Goal: Task Accomplishment & Management: Complete application form

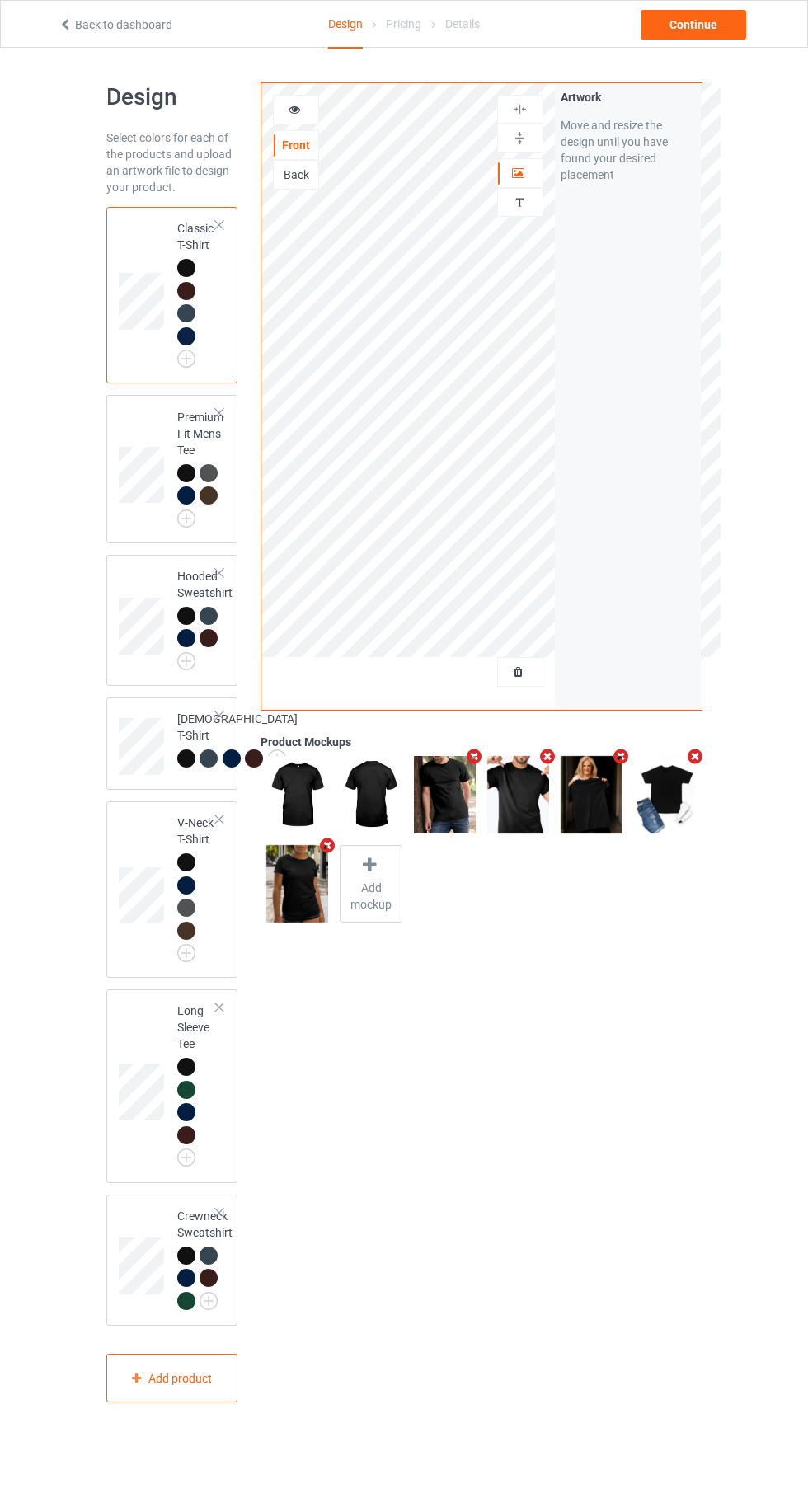
click at [531, 678] on div at bounding box center [520, 672] width 45 height 17
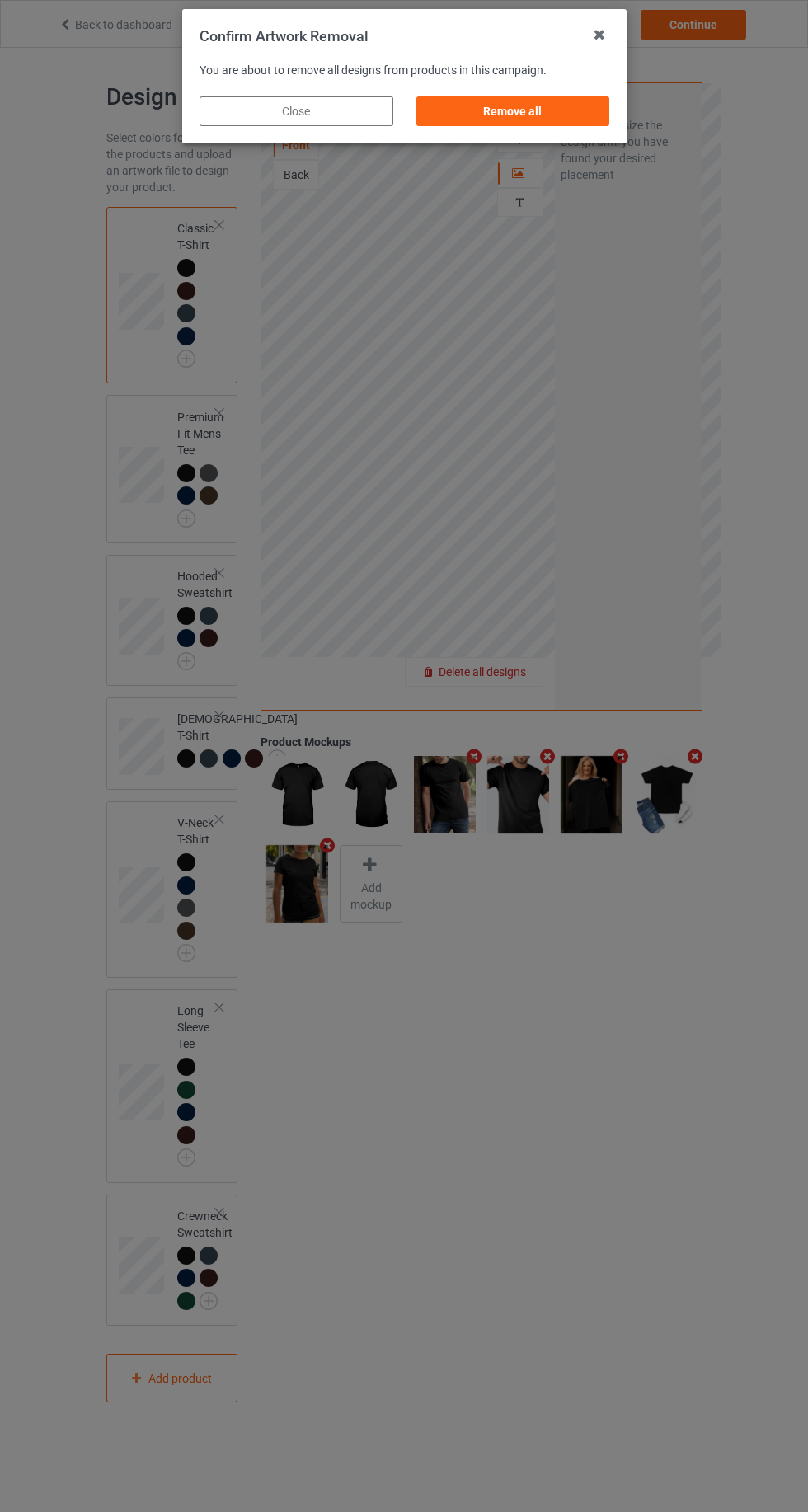
click at [583, 116] on div "Remove all" at bounding box center [512, 111] width 194 height 30
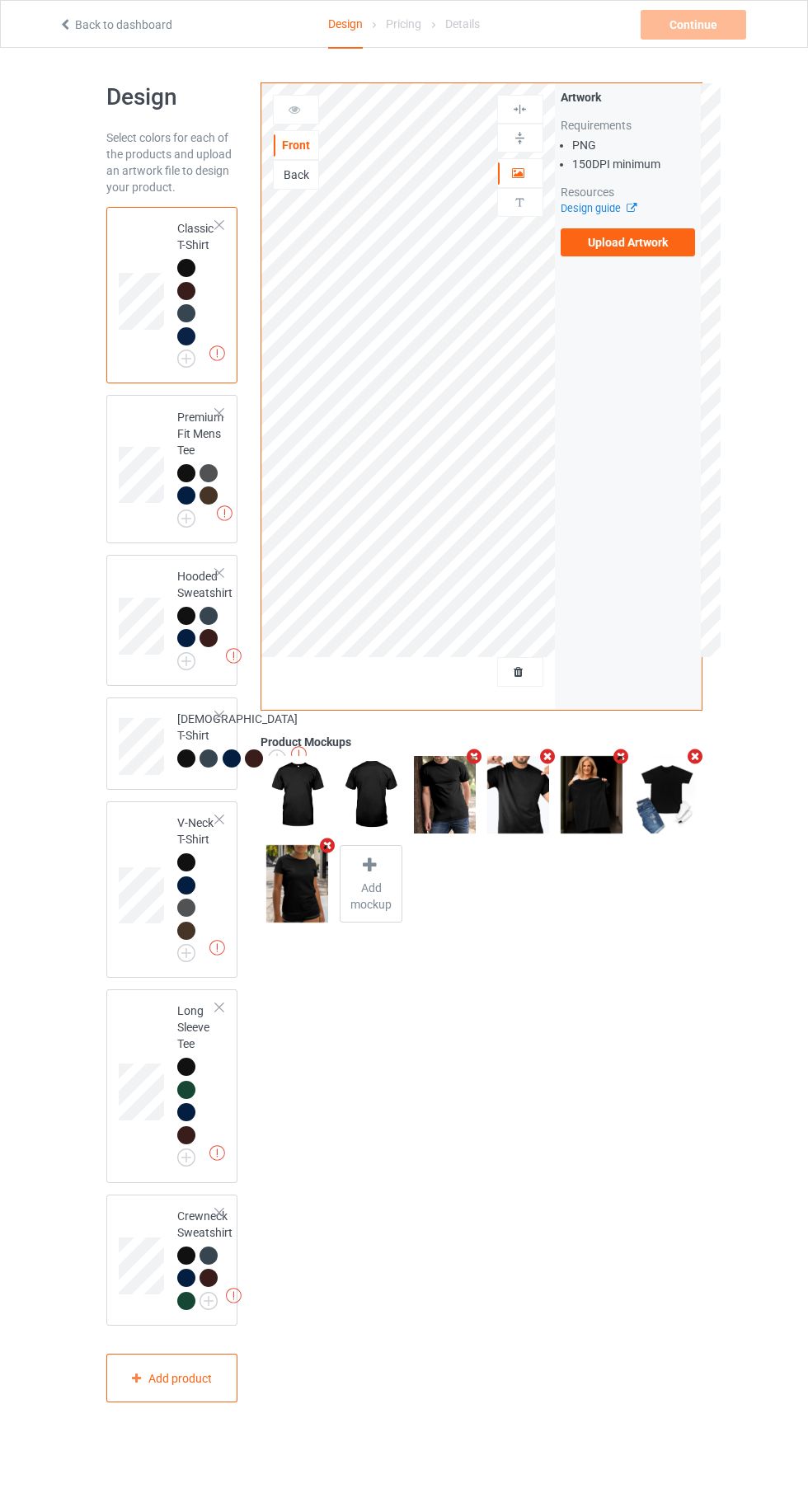
click at [664, 249] on label "Upload Artwork" at bounding box center [628, 243] width 135 height 28
click at [0, 0] on input "Upload Artwork" at bounding box center [0, 0] width 0 height 0
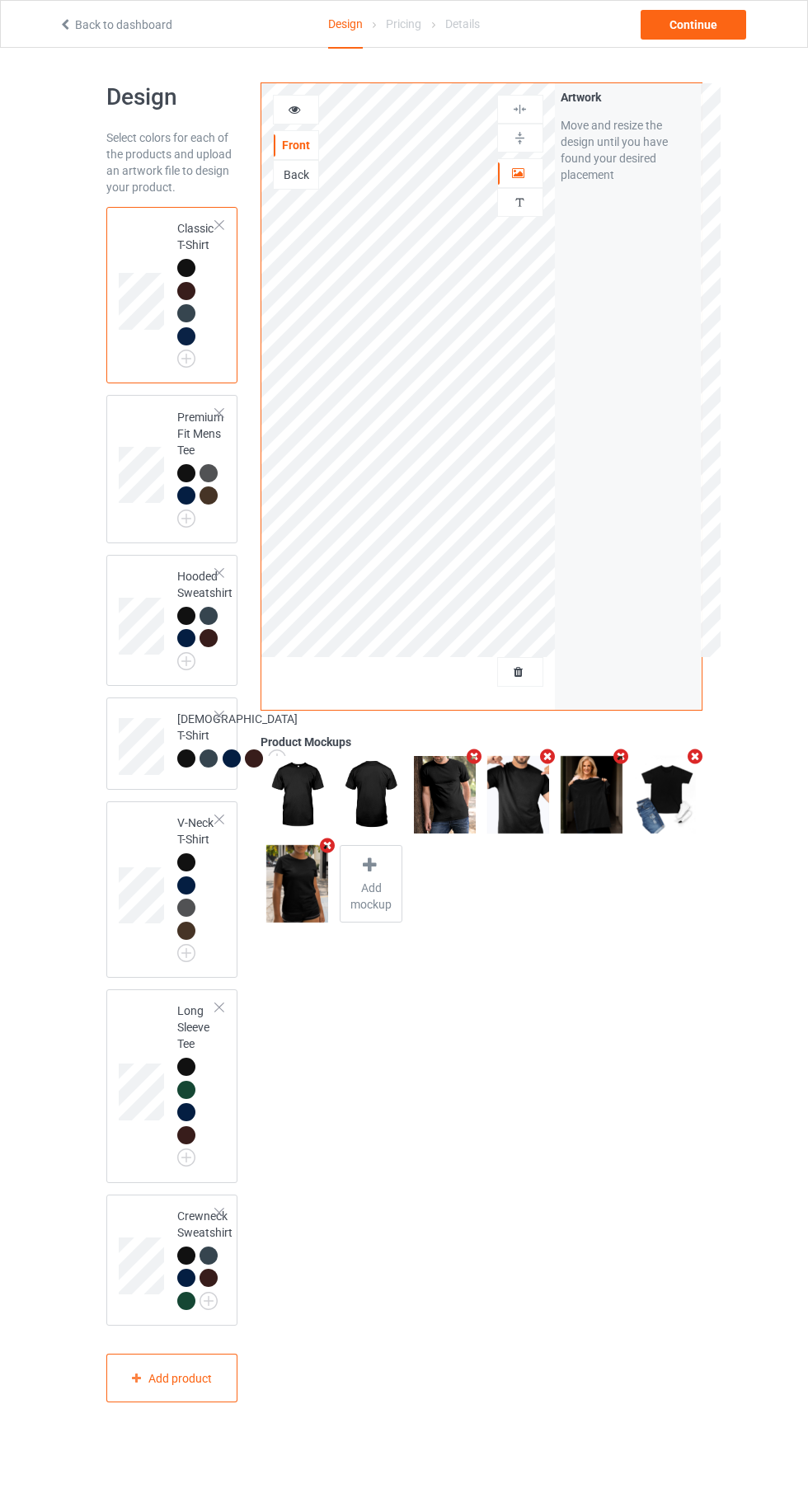
click at [531, 169] on div at bounding box center [520, 173] width 45 height 17
click at [289, 110] on icon at bounding box center [294, 107] width 14 height 12
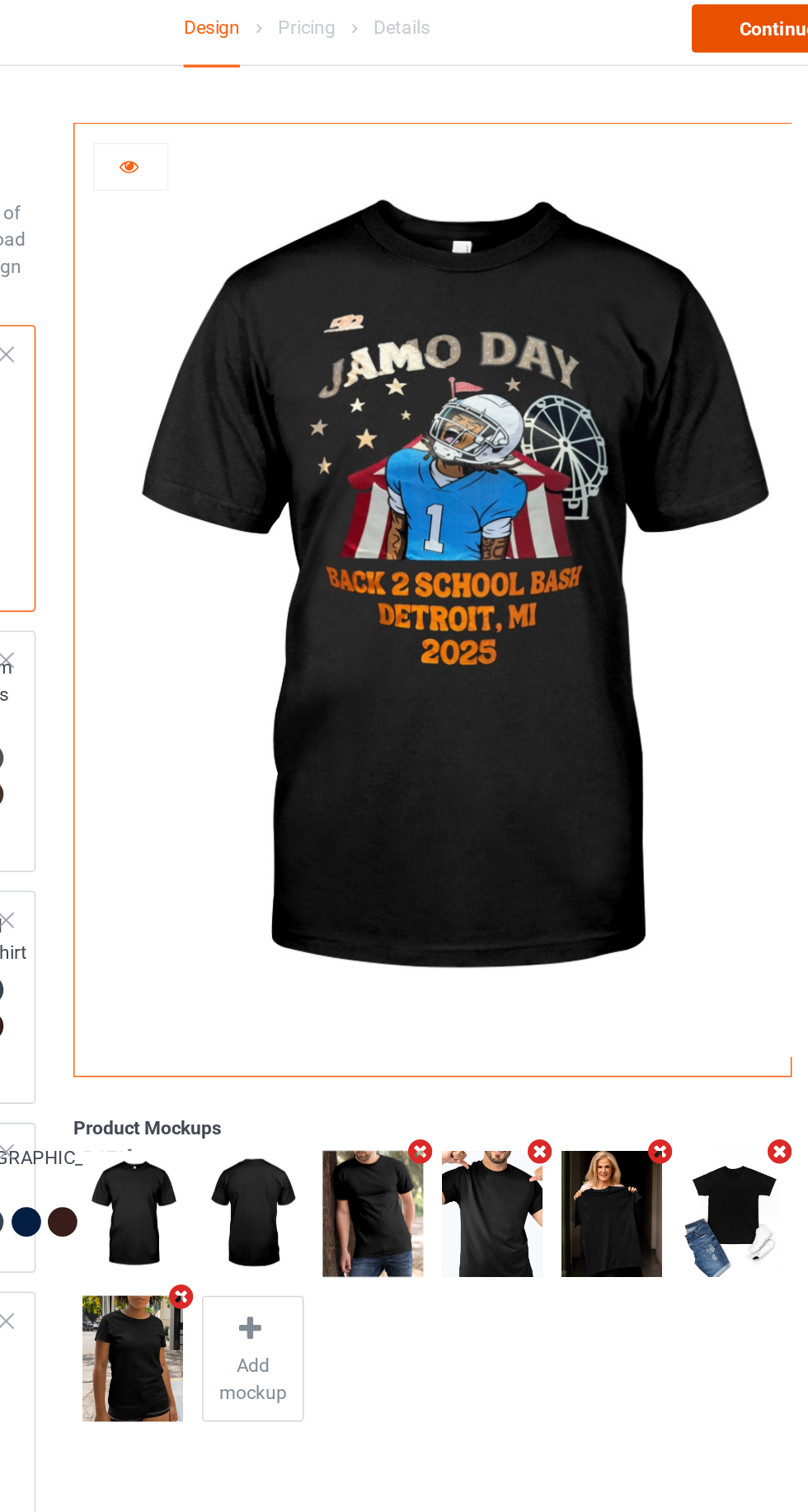
click at [688, 24] on div "Continue" at bounding box center [693, 25] width 105 height 30
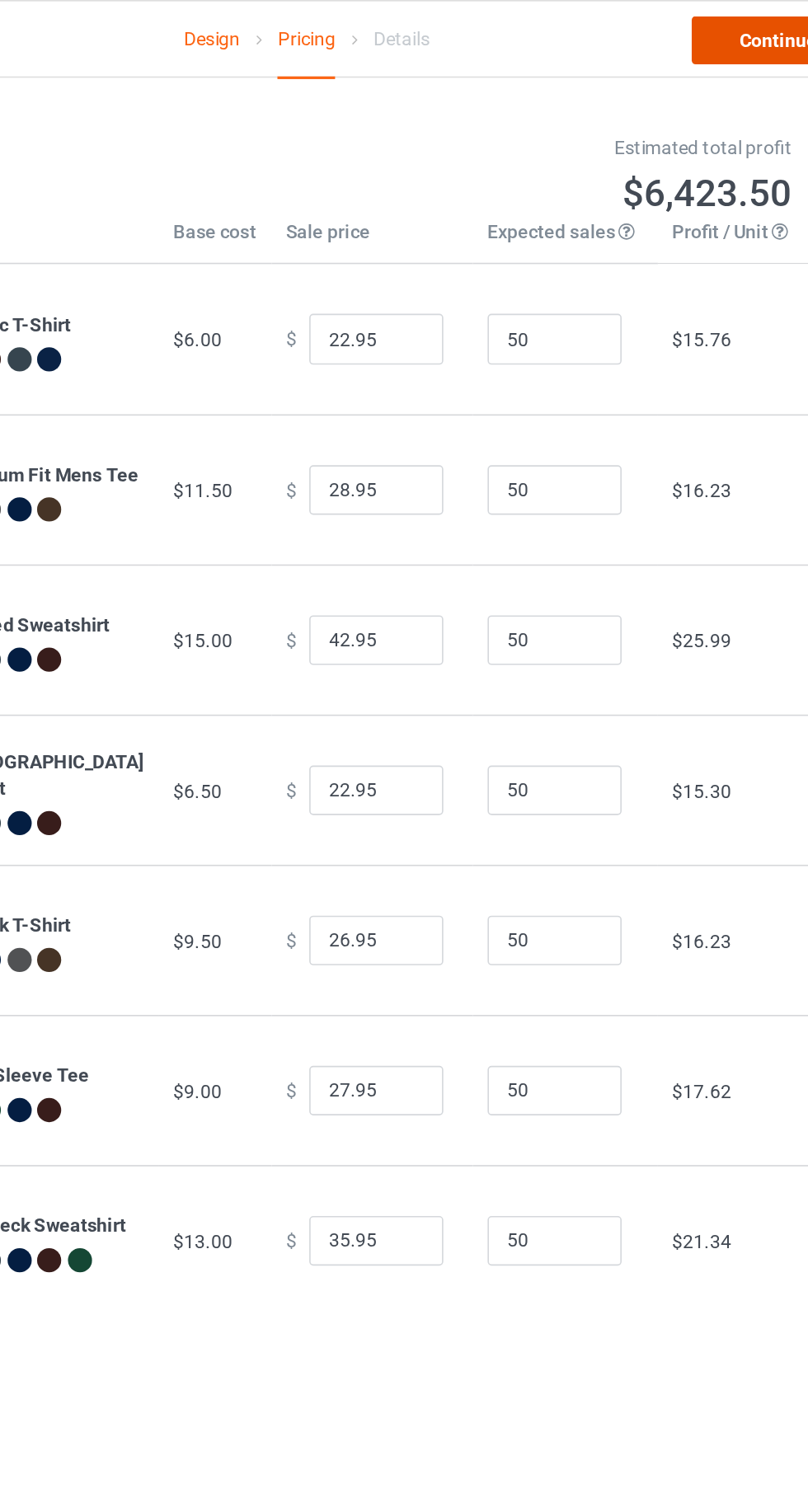
click at [686, 34] on link "Continue" at bounding box center [693, 25] width 105 height 30
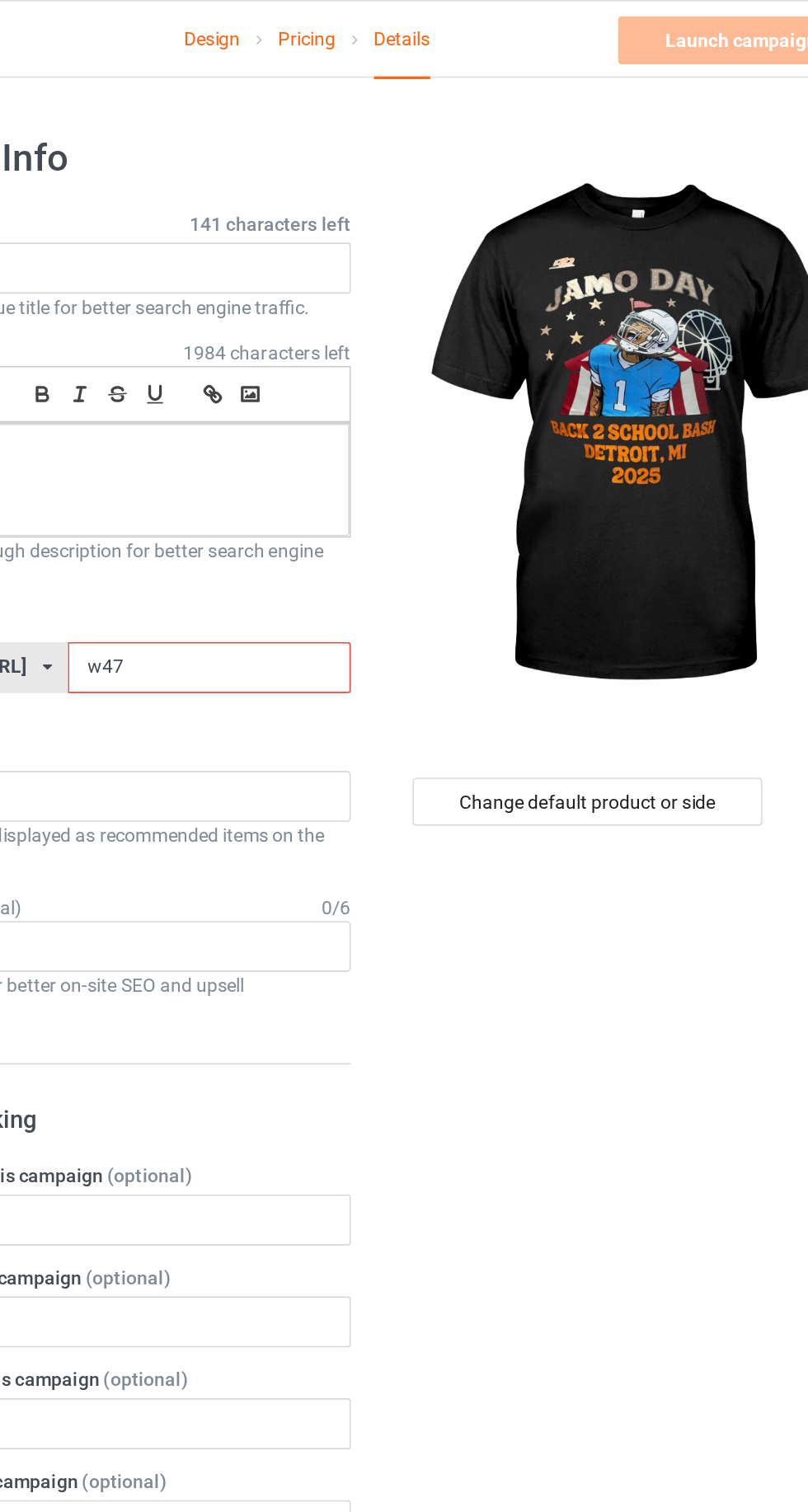
click at [297, 409] on input "w47" at bounding box center [344, 411] width 174 height 31
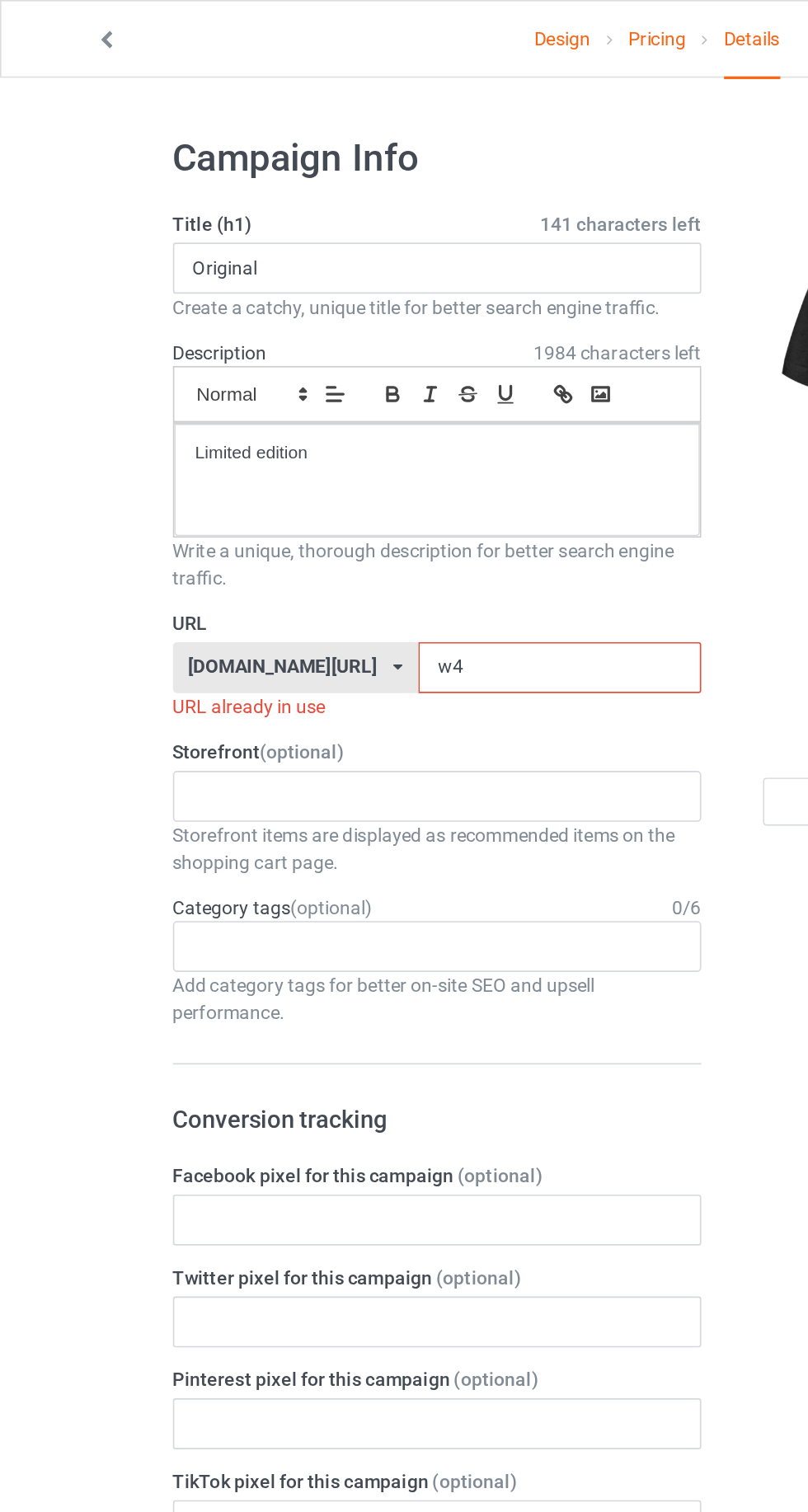
type input "w"
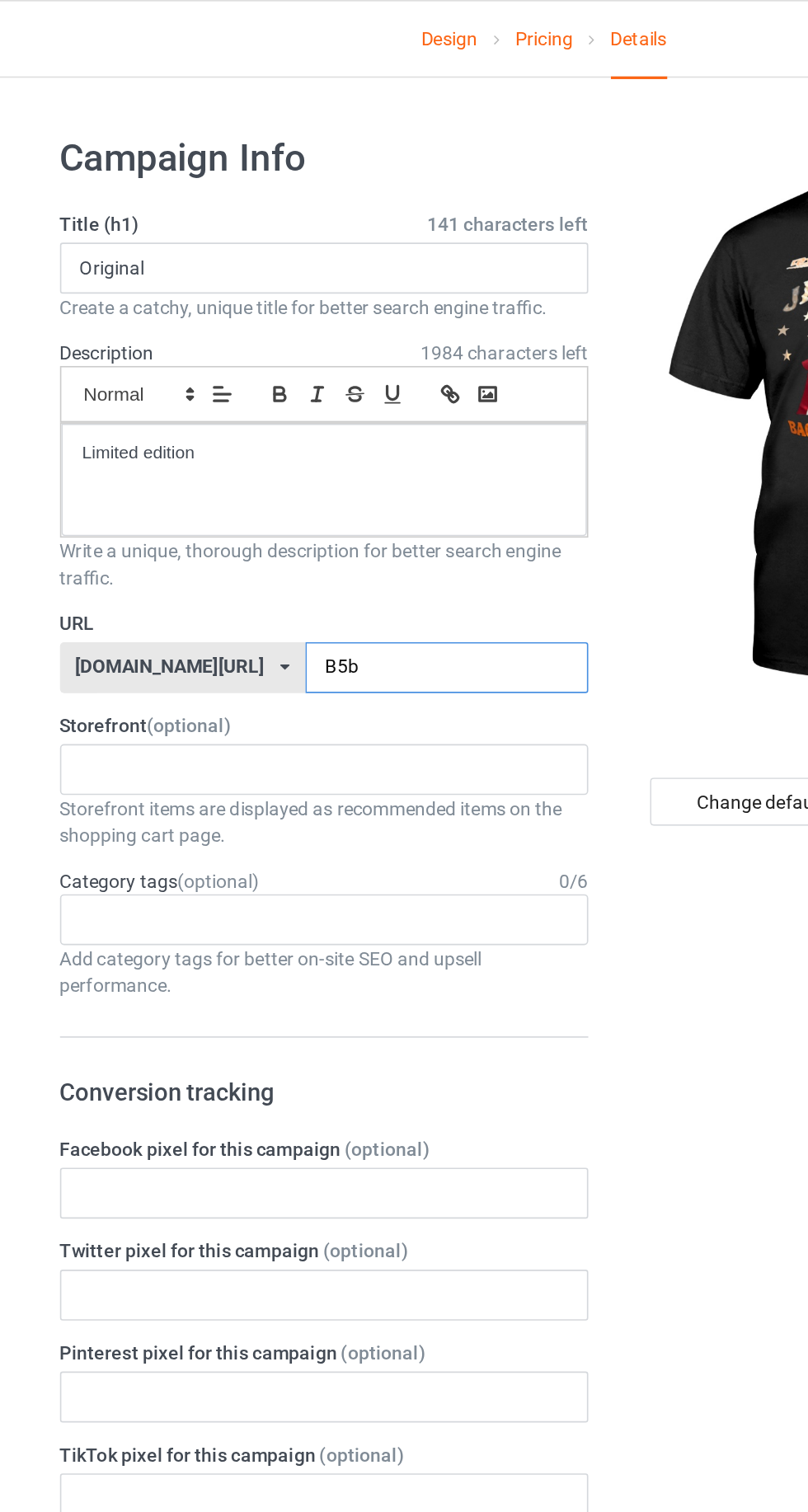
click at [338, 413] on input "B5b" at bounding box center [344, 411] width 174 height 31
type input "B5b"
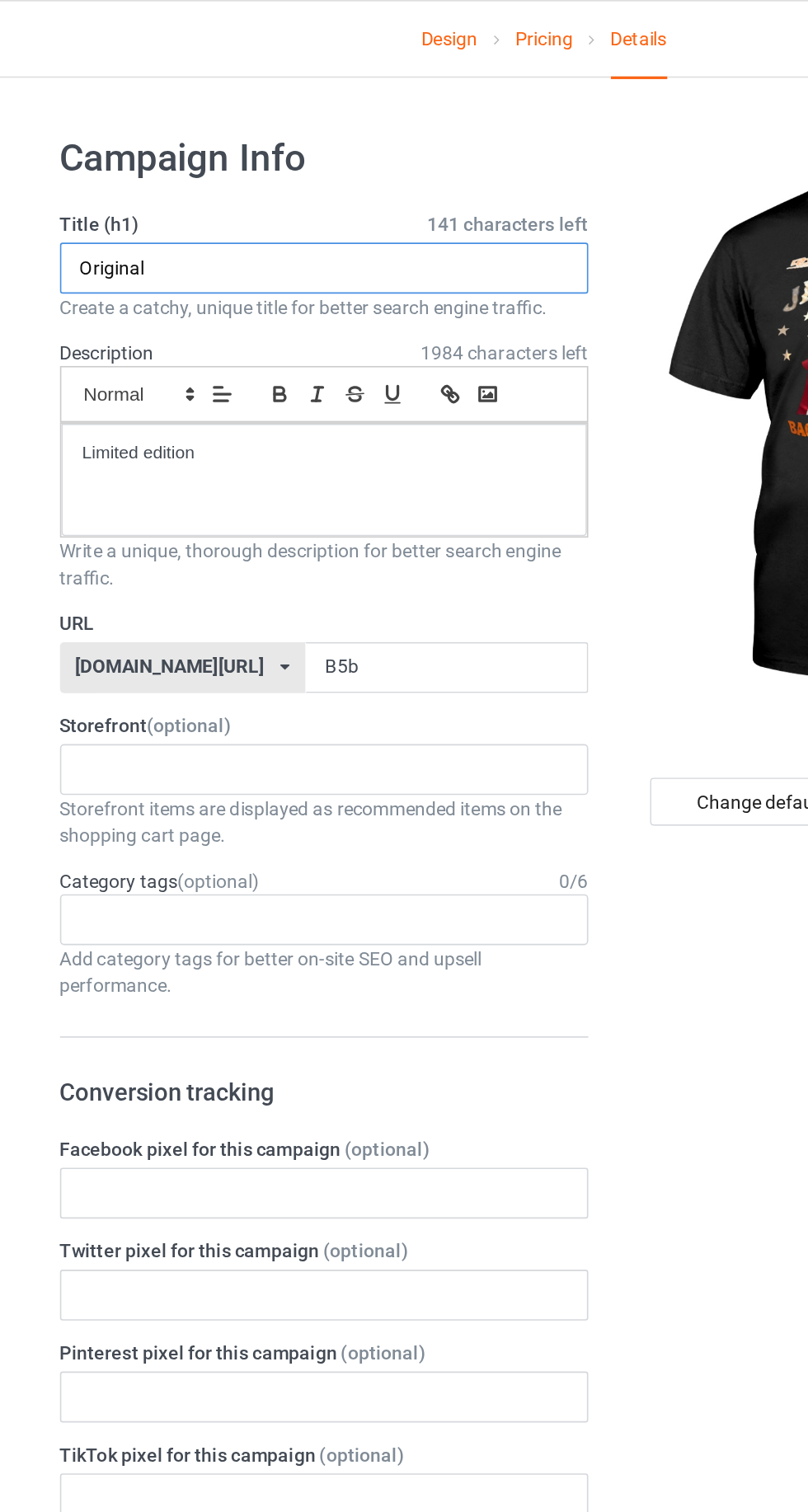
click at [303, 158] on input "Original" at bounding box center [269, 165] width 325 height 31
type input "O"
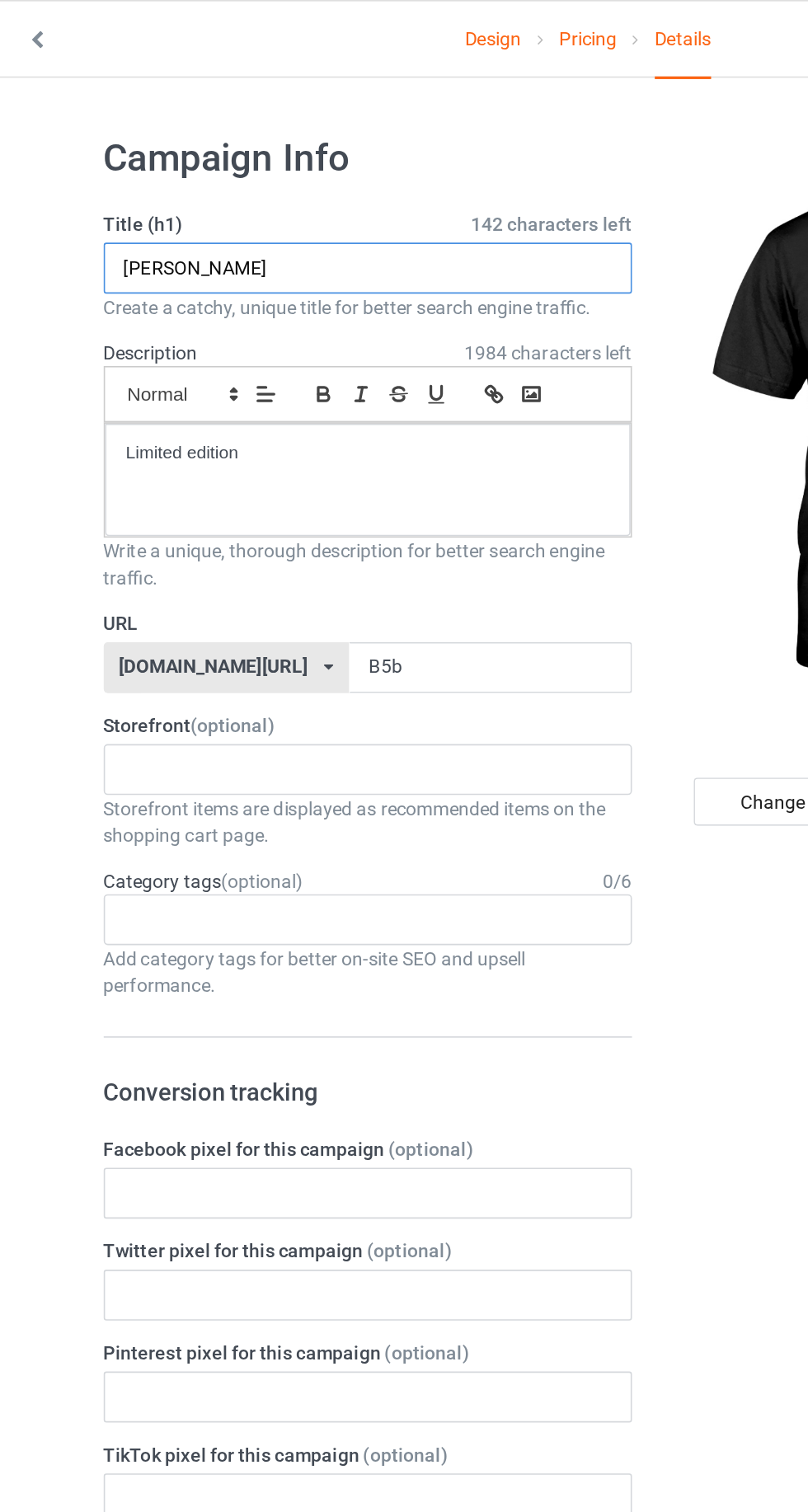
type input "J"
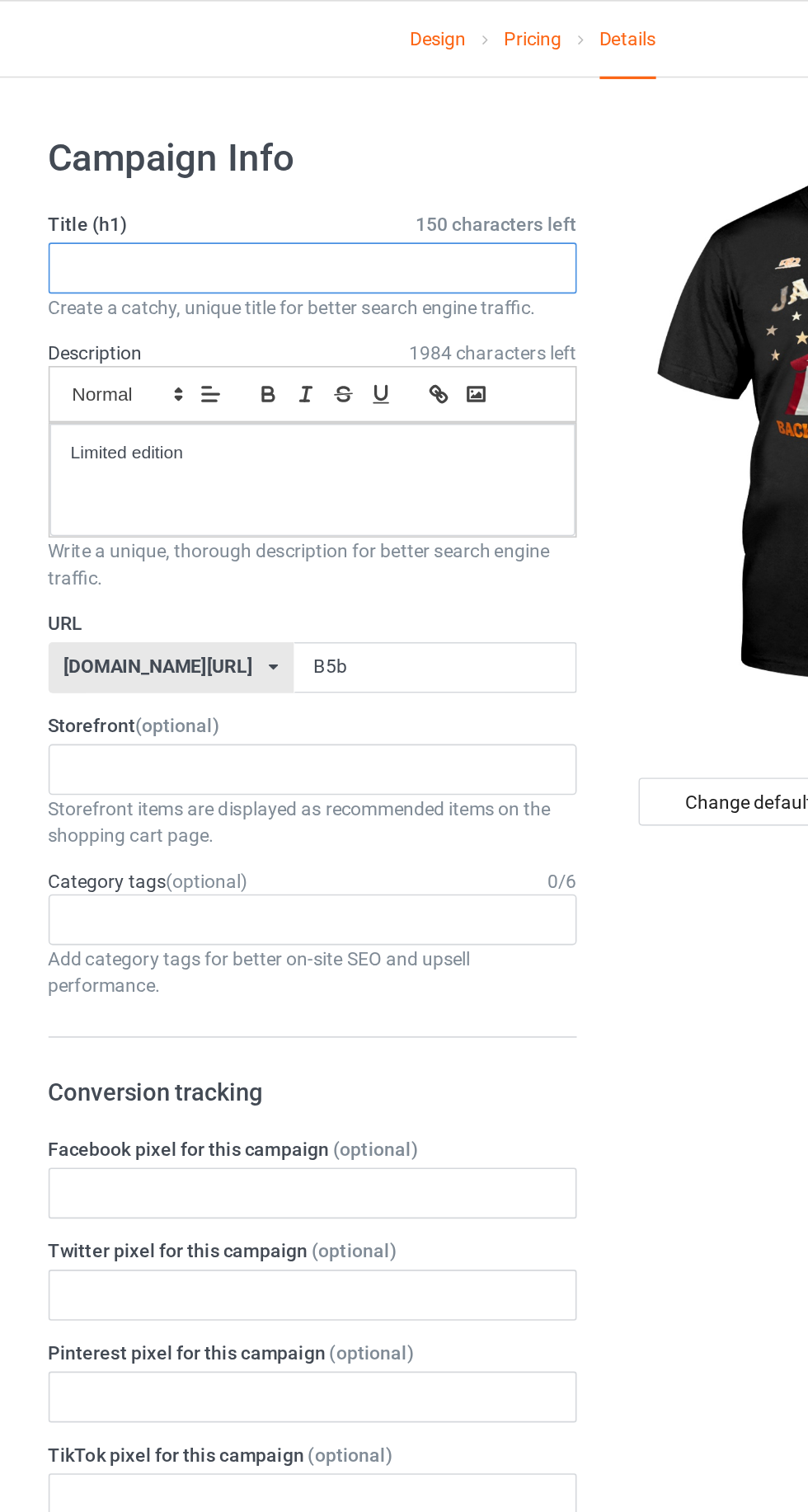
paste input "Link shirt 👇 [URL][DOMAIN_NAME]"
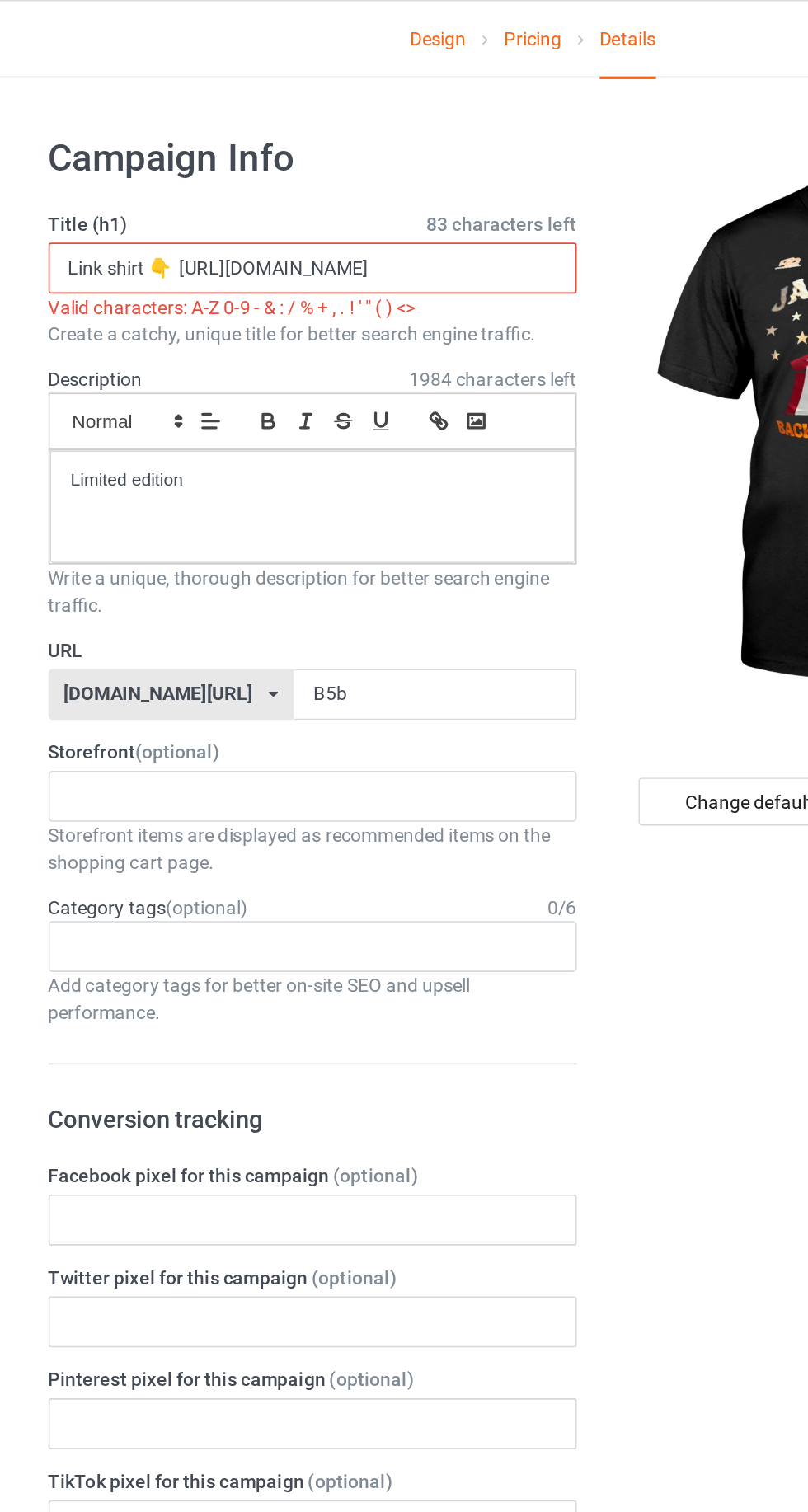
scroll to position [0, 55]
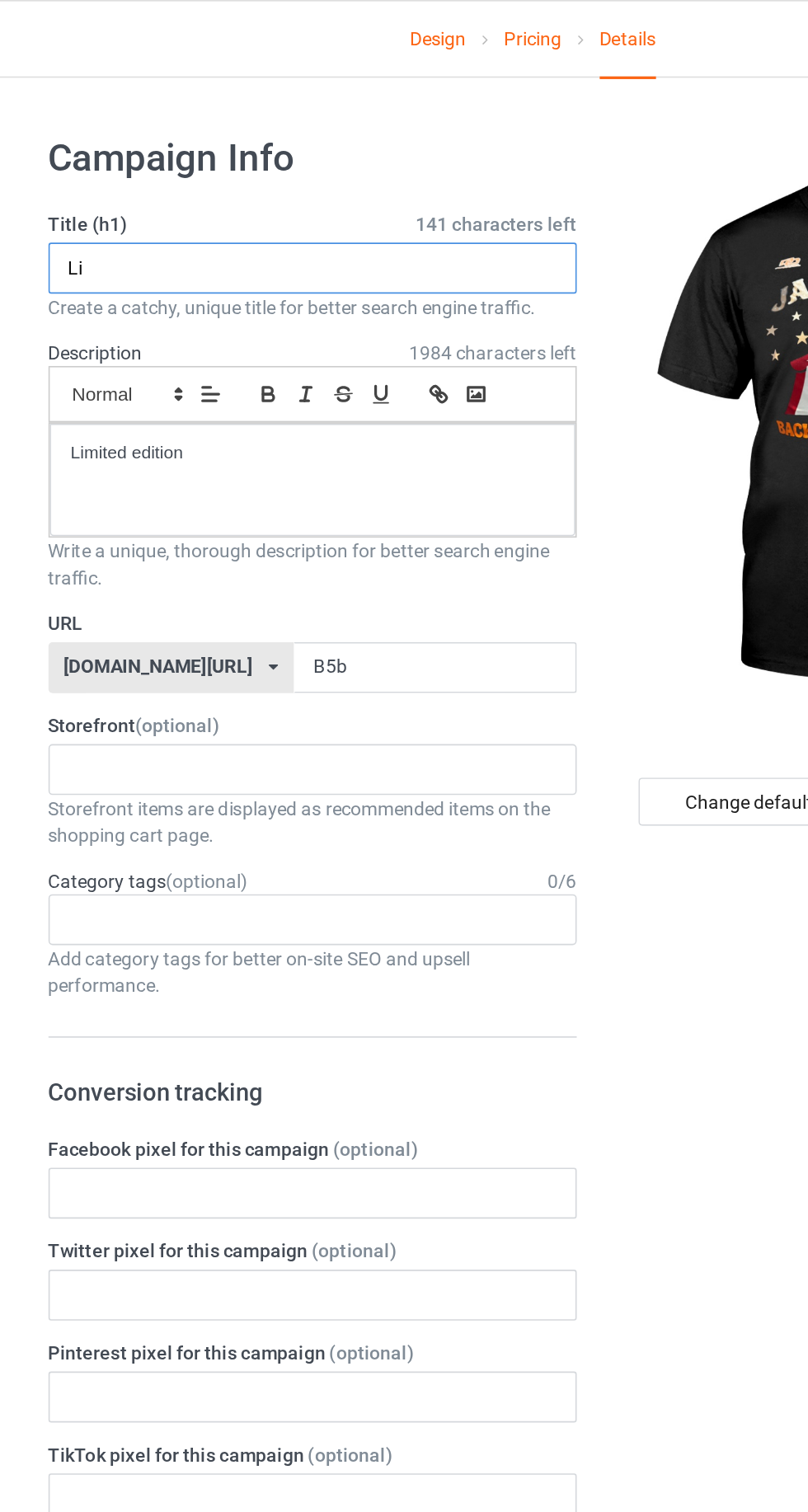
type input "L"
type input "O"
type input "Jamo day"
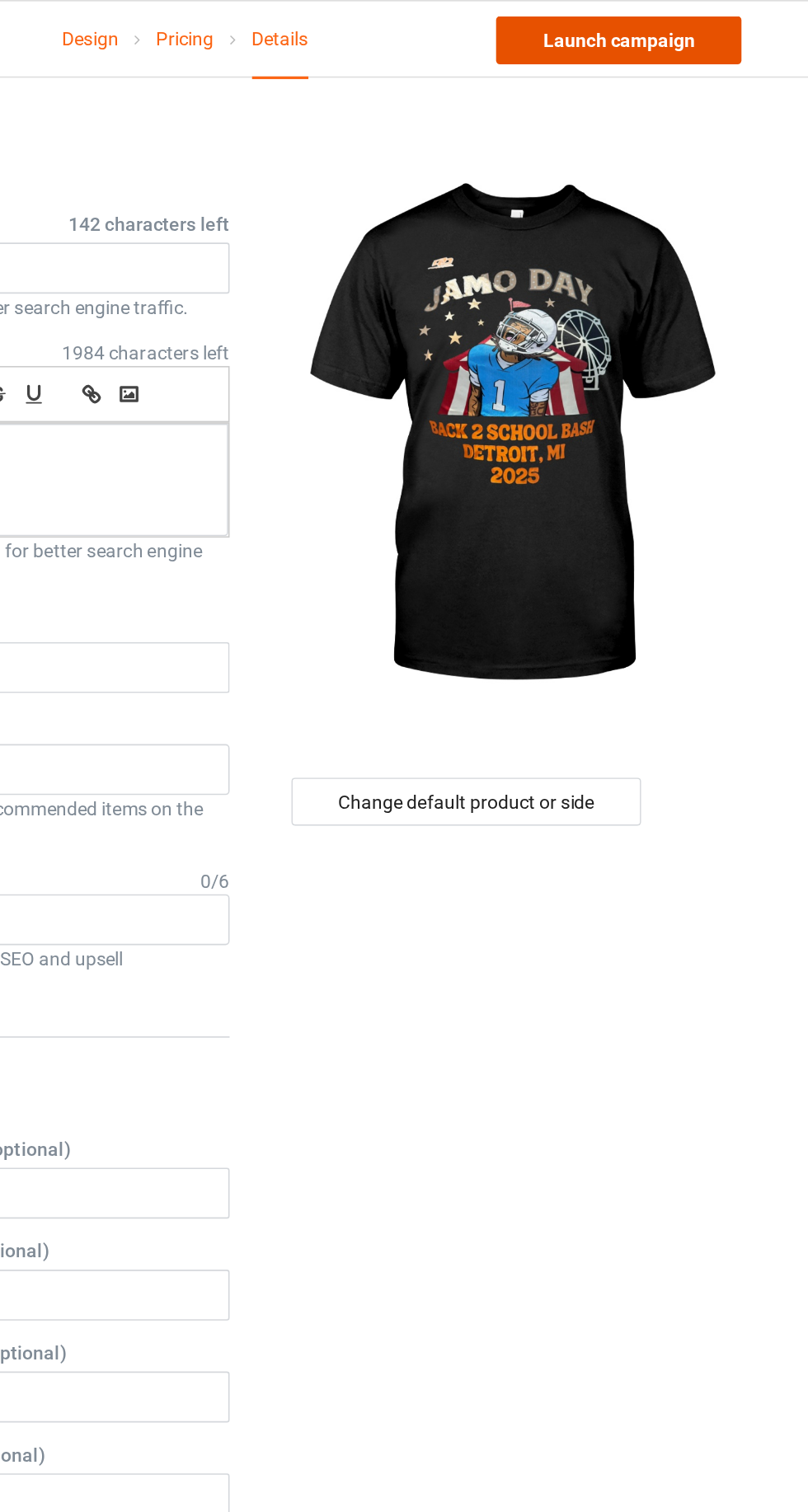
click at [686, 36] on link "Launch campaign" at bounding box center [670, 25] width 151 height 30
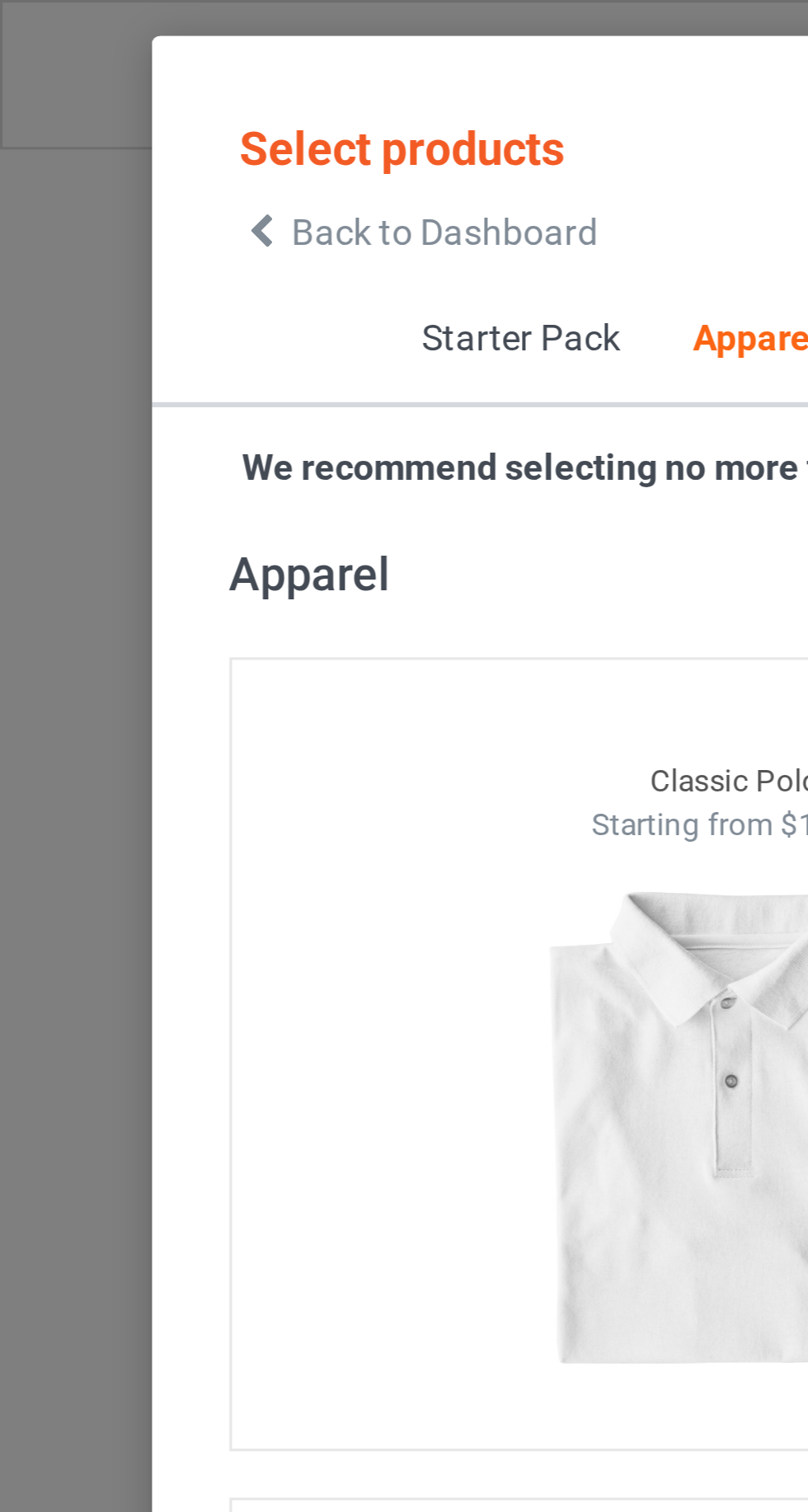
scroll to position [878, 0]
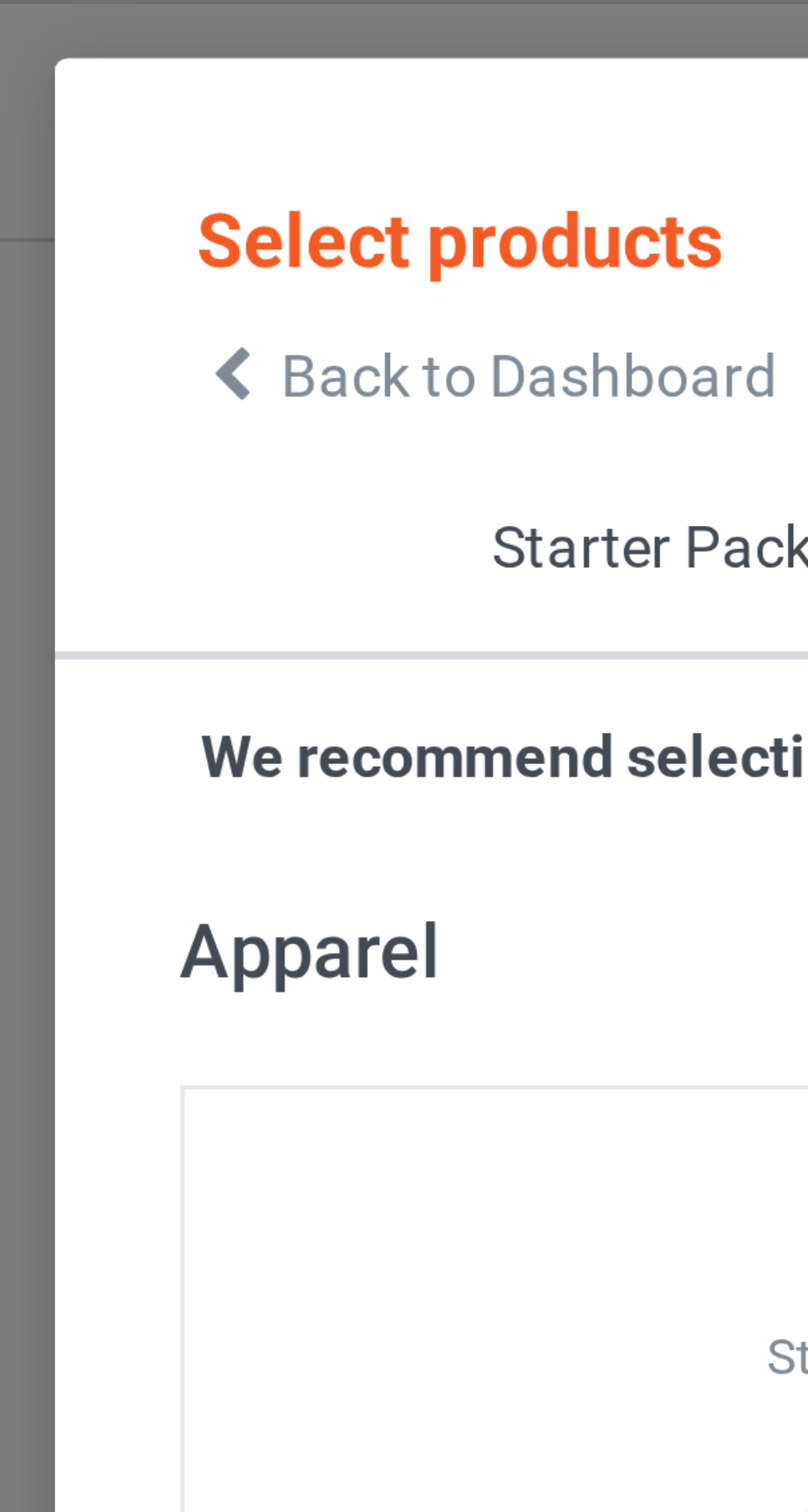
click at [81, 77] on icon at bounding box center [84, 75] width 14 height 12
